Goal: Information Seeking & Learning: Learn about a topic

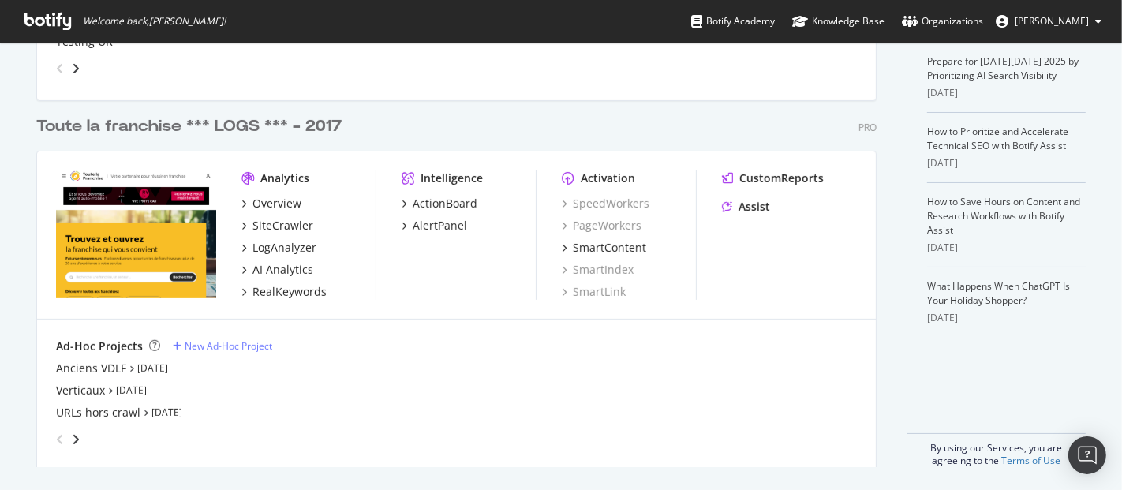
scroll to position [376, 0]
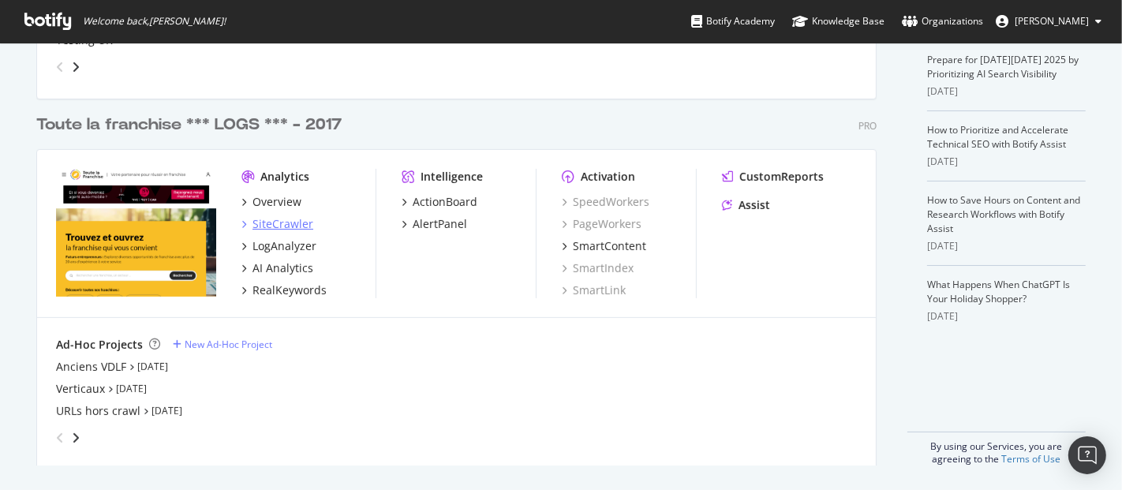
click at [291, 223] on div "SiteCrawler" at bounding box center [283, 224] width 61 height 16
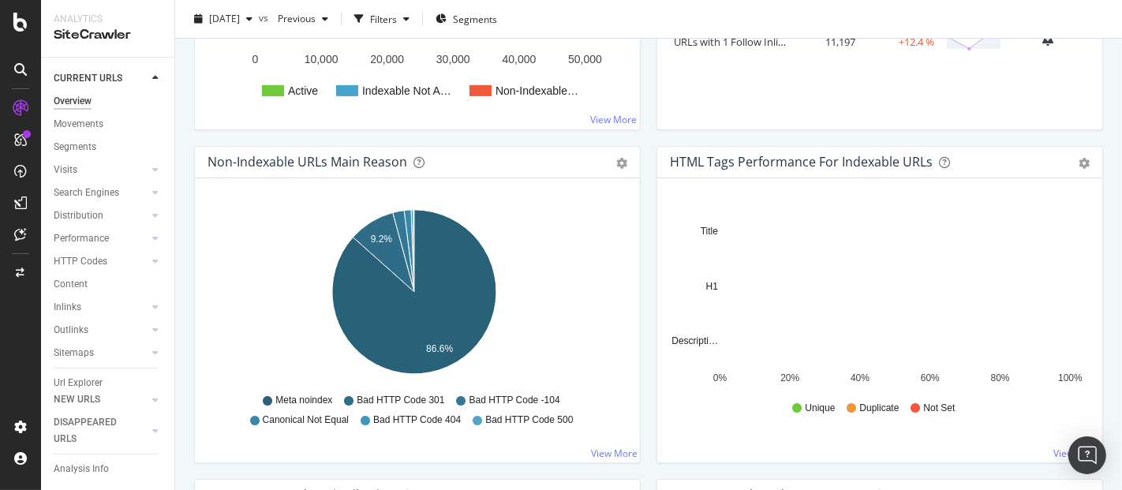
scroll to position [438, 0]
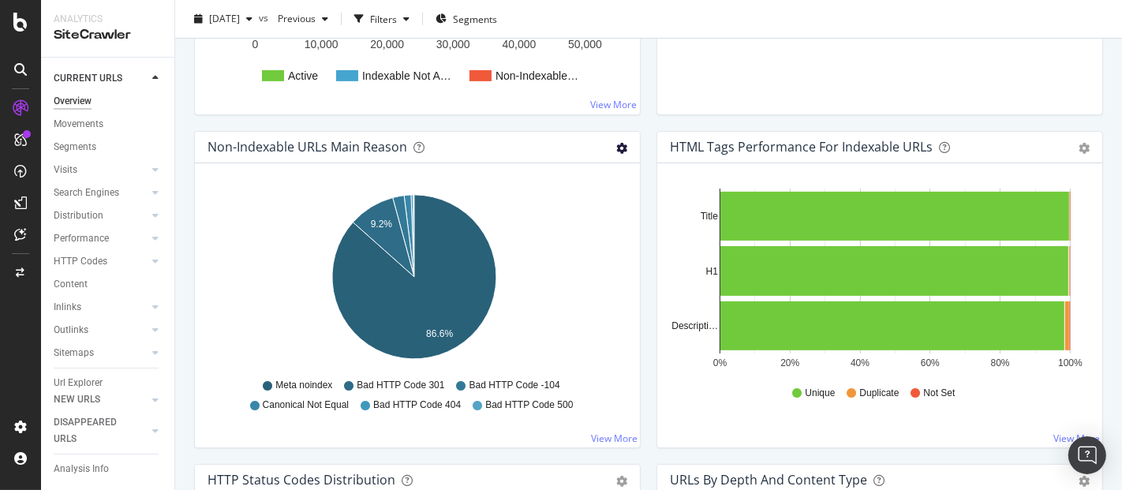
click at [616, 146] on icon "gear" at bounding box center [621, 148] width 11 height 11
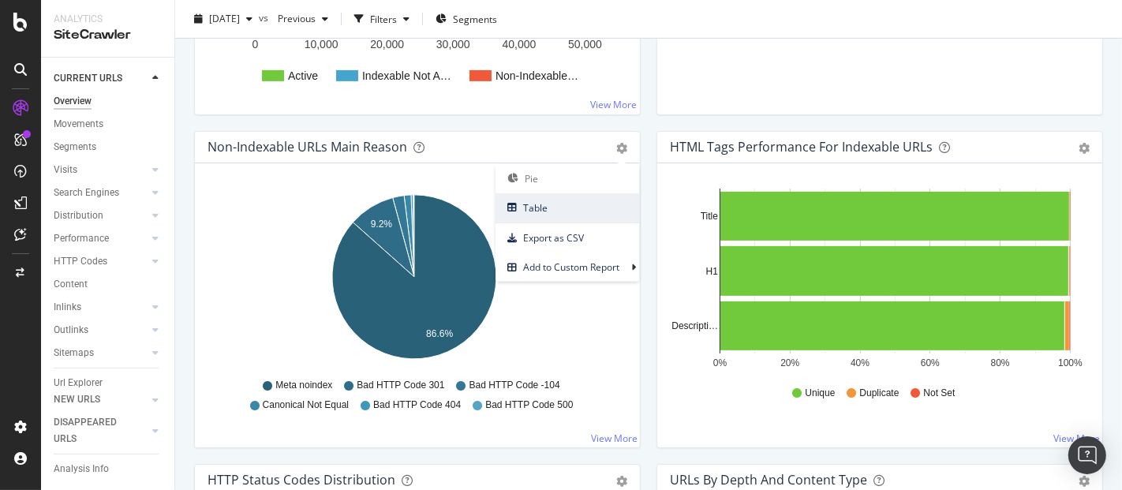
click at [577, 209] on span "Table" at bounding box center [568, 207] width 144 height 21
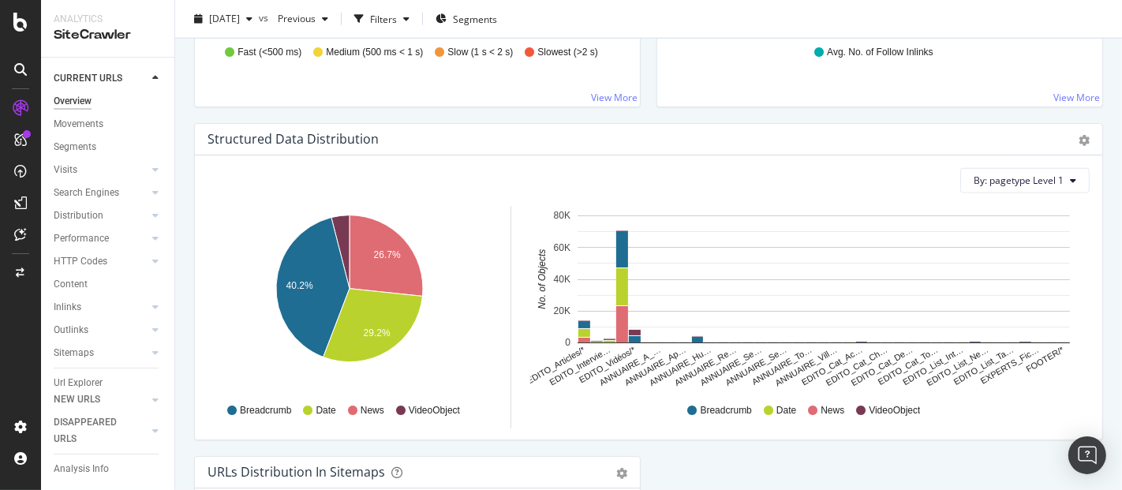
scroll to position [1796, 0]
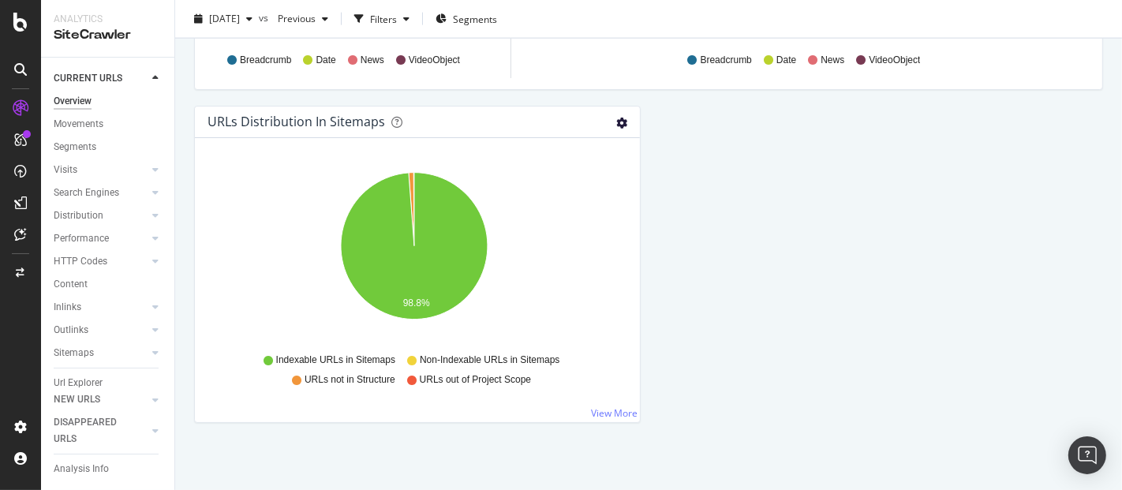
click at [616, 118] on icon "gear" at bounding box center [621, 123] width 11 height 11
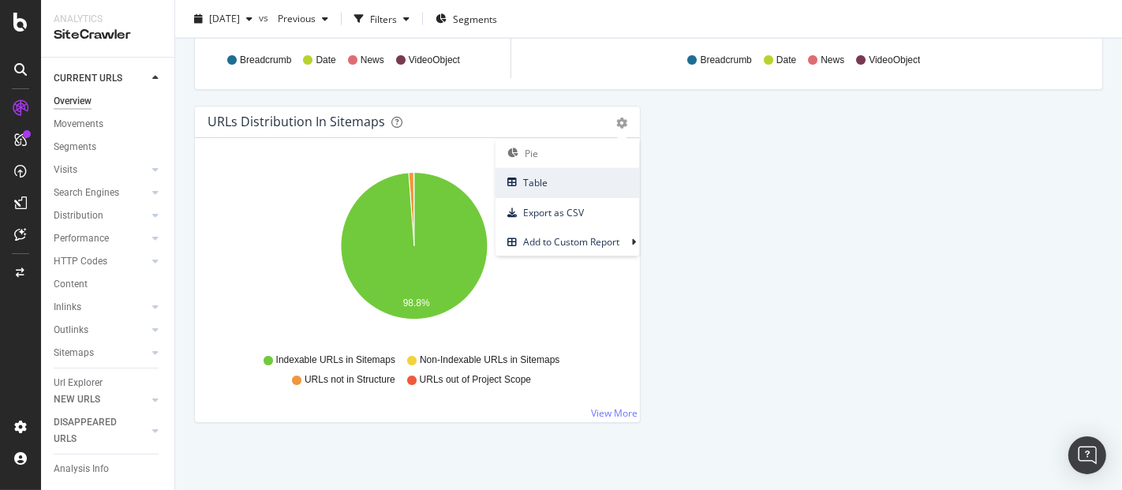
click at [584, 180] on span "Table" at bounding box center [568, 182] width 144 height 21
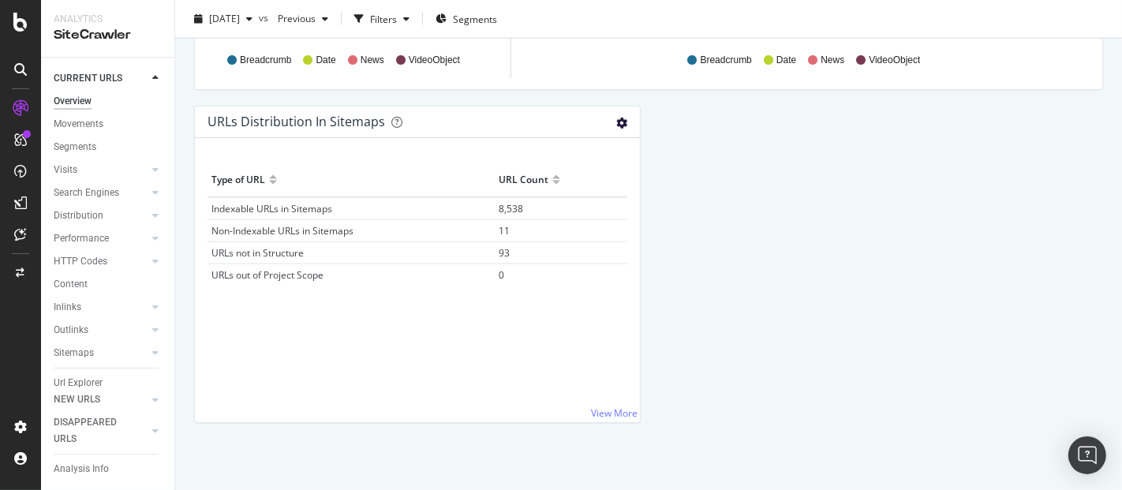
click at [617, 118] on icon "gear" at bounding box center [621, 123] width 11 height 11
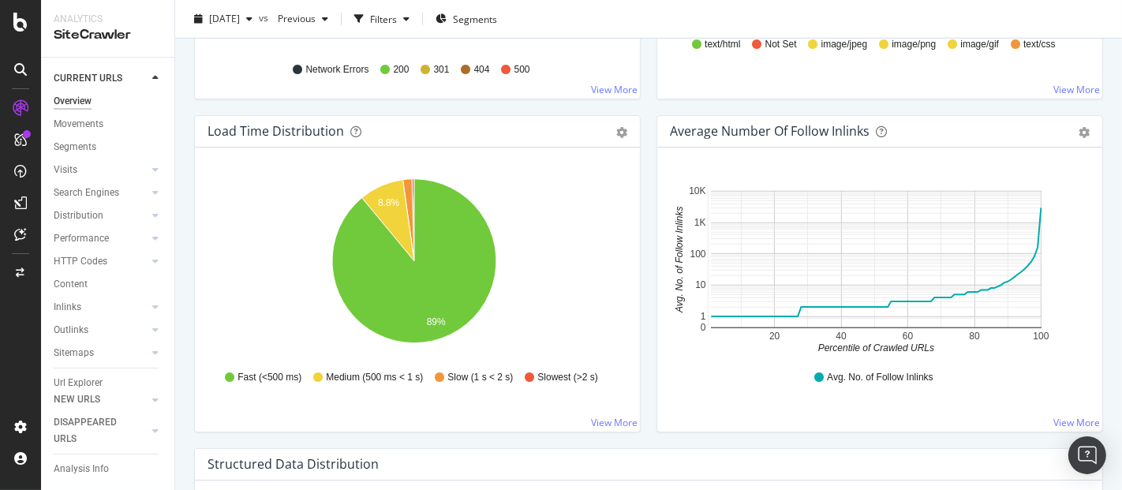
scroll to position [1094, 0]
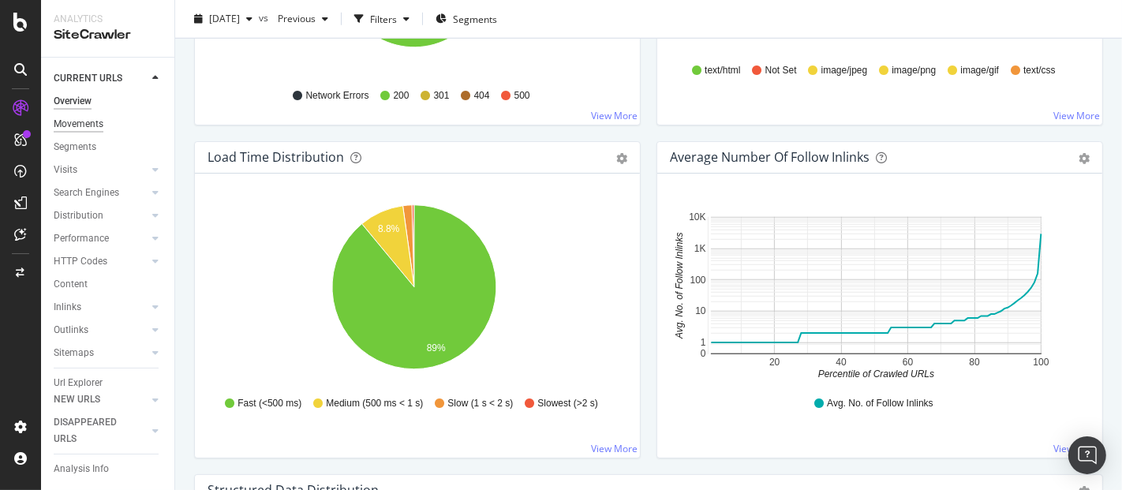
click at [101, 122] on div "Movements" at bounding box center [79, 124] width 50 height 17
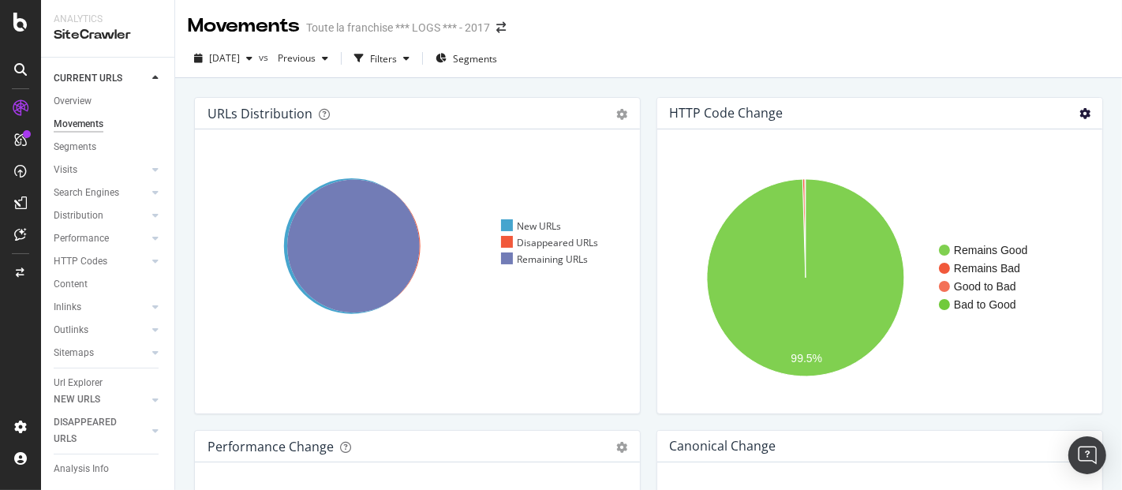
click at [1080, 115] on icon at bounding box center [1085, 113] width 11 height 11
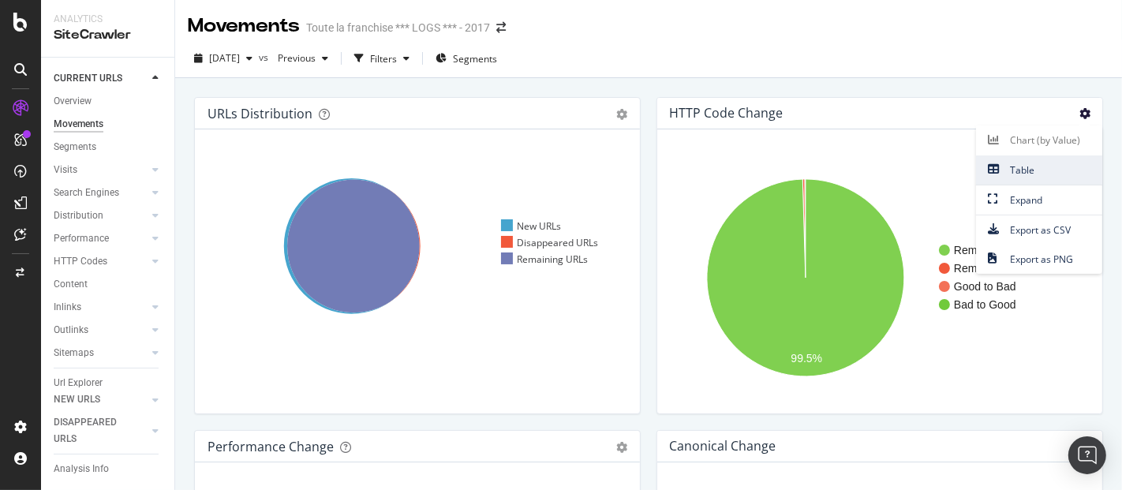
click at [1038, 172] on span "Table" at bounding box center [1039, 169] width 126 height 21
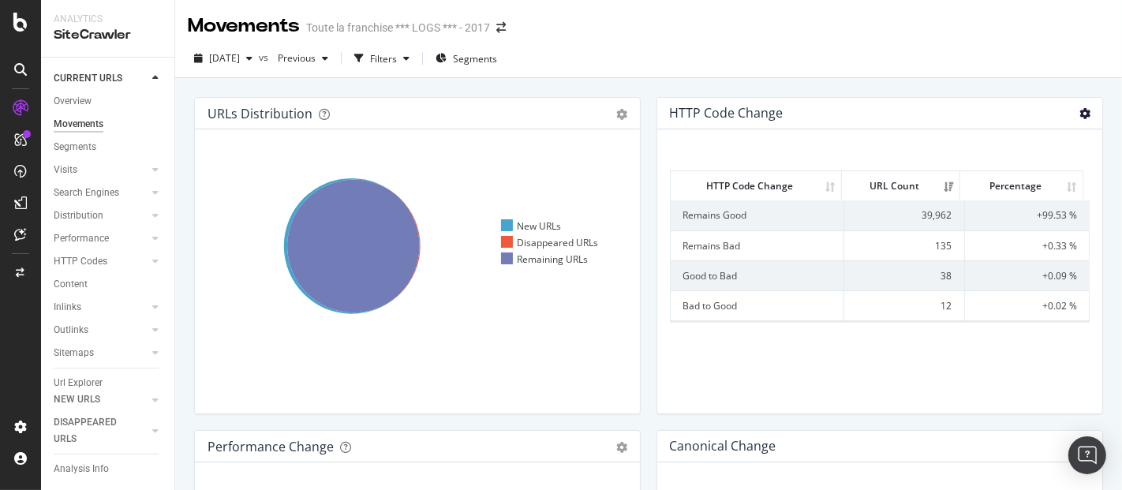
click at [1080, 111] on icon at bounding box center [1085, 113] width 11 height 11
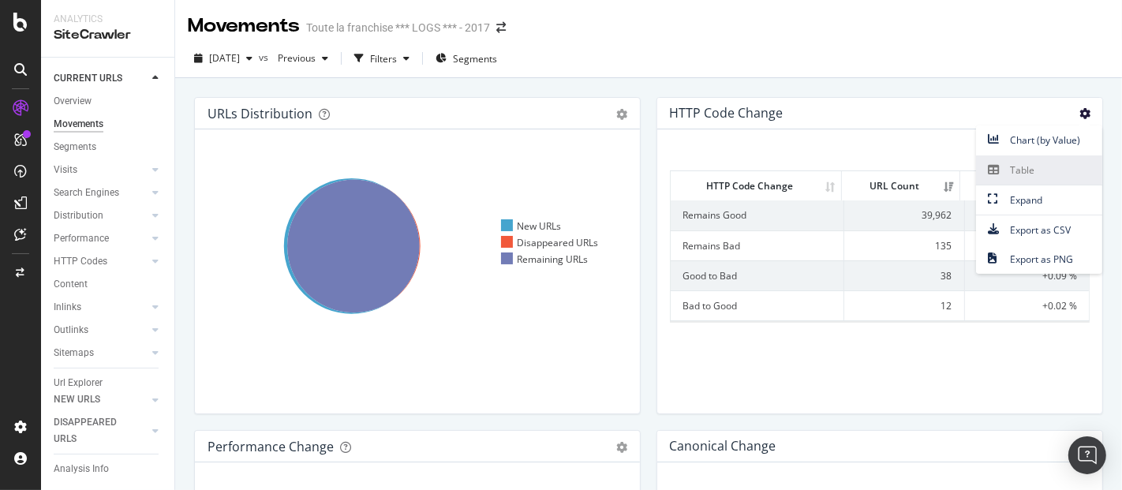
click at [1024, 167] on span "Table" at bounding box center [1039, 169] width 126 height 21
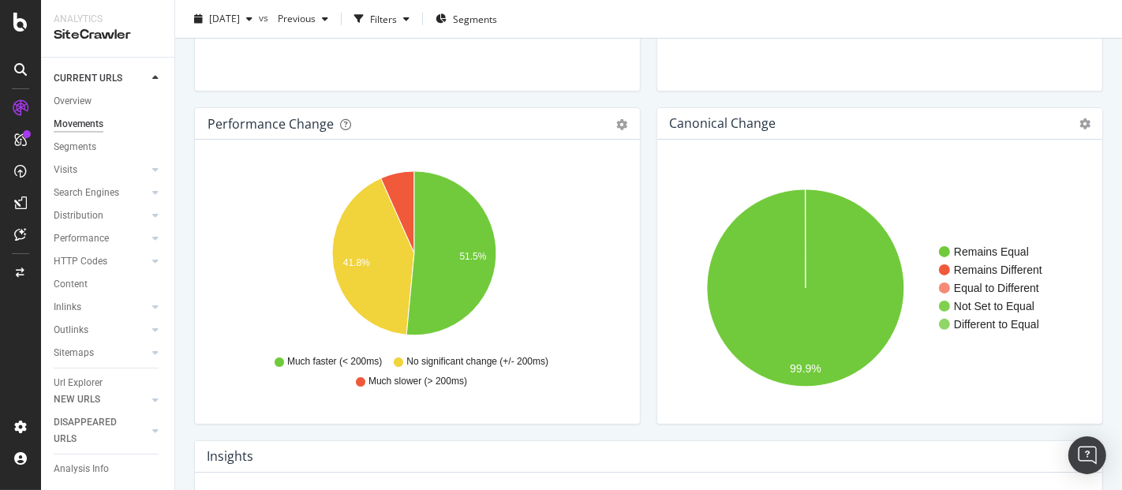
scroll to position [350, 0]
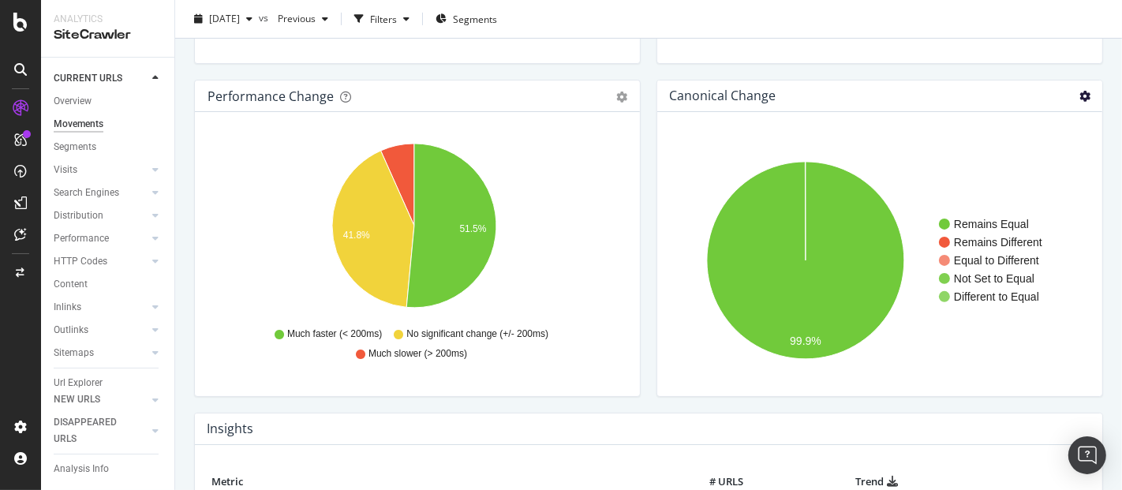
click at [1080, 92] on icon at bounding box center [1085, 96] width 11 height 11
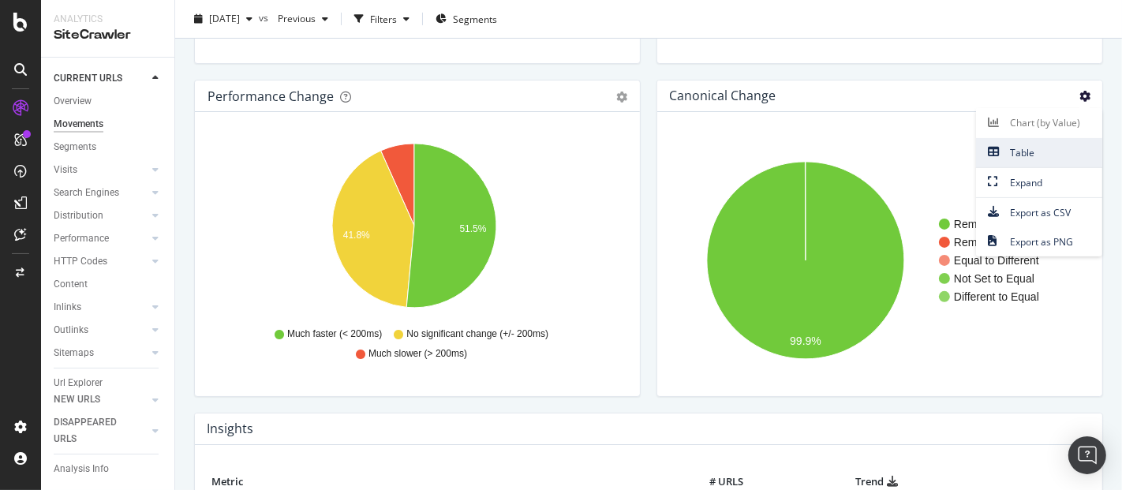
click at [995, 155] on span "Table" at bounding box center [1039, 152] width 126 height 21
